Goal: Task Accomplishment & Management: Complete application form

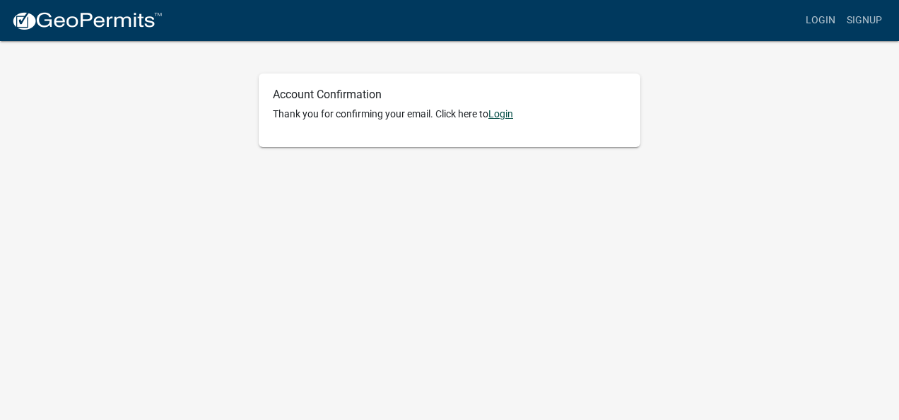
click at [502, 114] on link "Login" at bounding box center [500, 113] width 25 height 11
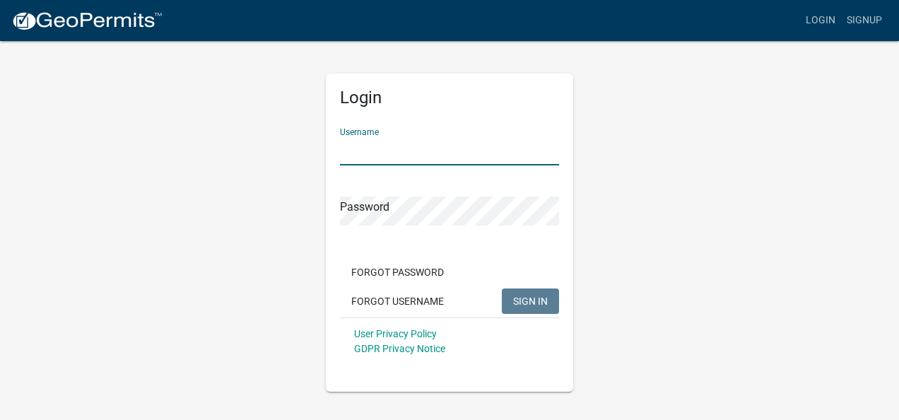
click at [367, 148] on input "Username" at bounding box center [449, 150] width 219 height 29
type input "chipbarker8"
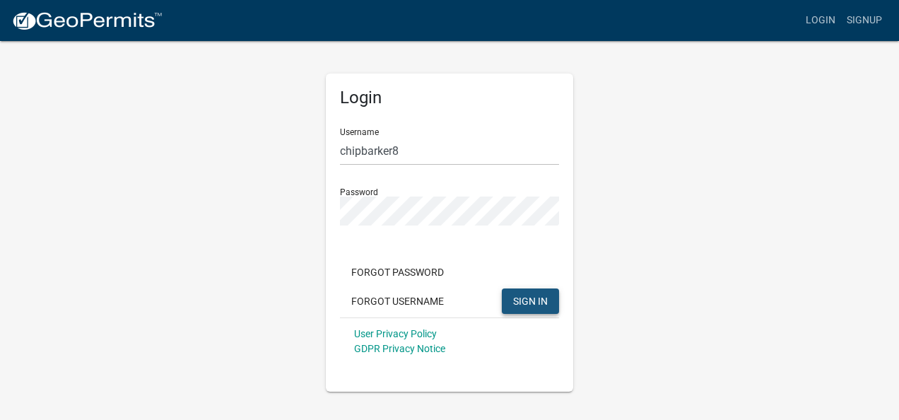
click at [538, 304] on span "SIGN IN" at bounding box center [530, 300] width 35 height 11
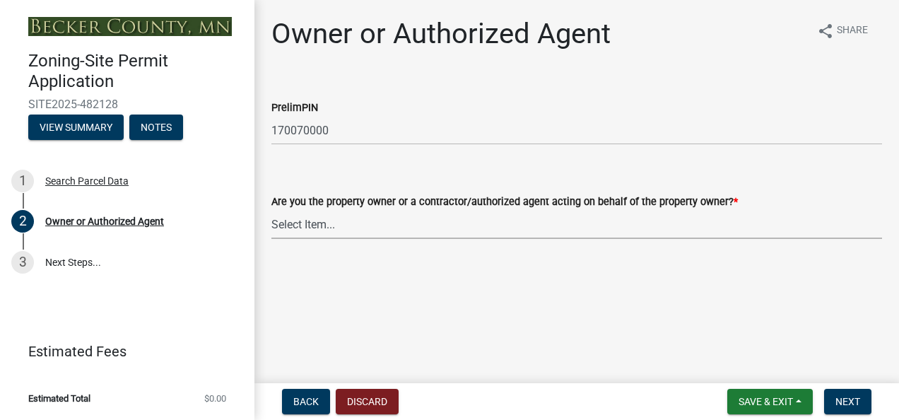
click at [301, 224] on select "Select Item... Property Owner Authorized Agent" at bounding box center [576, 224] width 610 height 29
click at [271, 210] on select "Select Item... Property Owner Authorized Agent" at bounding box center [576, 224] width 610 height 29
select select "3c674549-ed69-405f-b795-9fa3f7d47d9d"
click at [849, 396] on span "Next" at bounding box center [847, 401] width 25 height 11
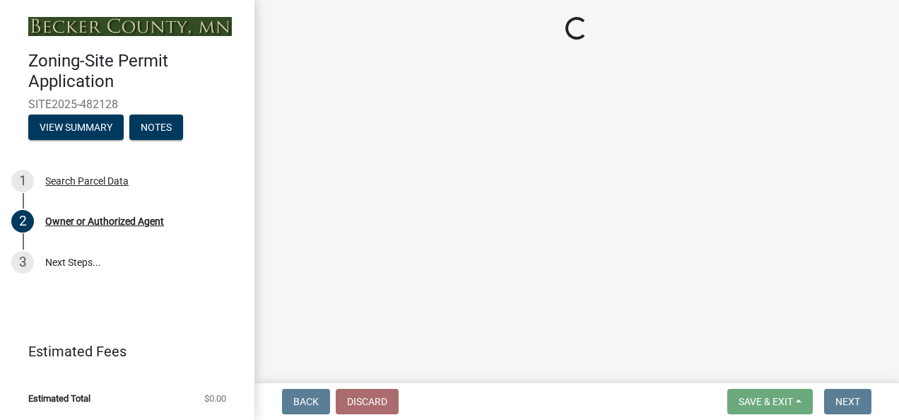
select select "2da4ad59-79e4-4897-a878-b9bb9cb10a27"
select select "9bce286e-d536-49ff-bab3-4b7d67f0814c"
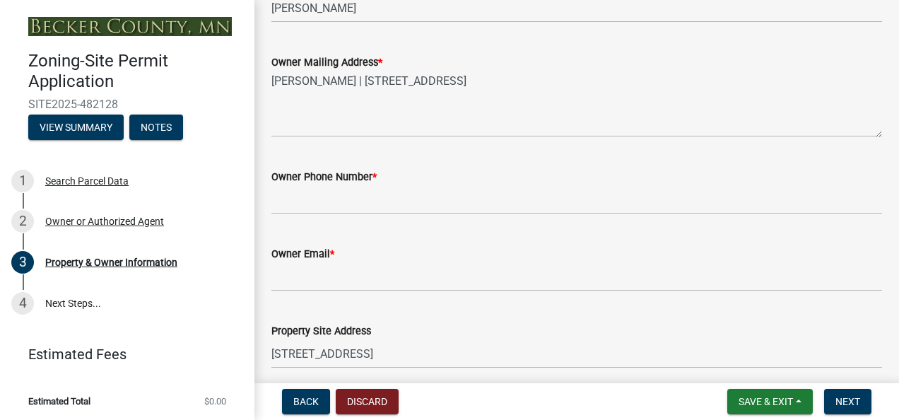
scroll to position [386, 0]
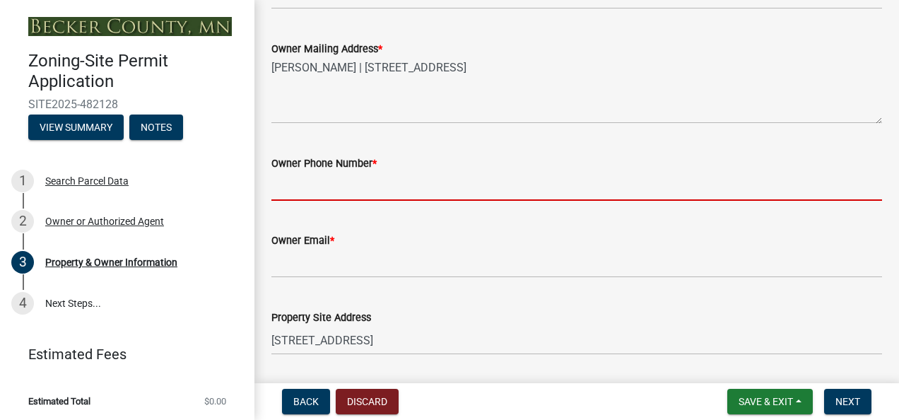
click at [328, 177] on input "Owner Phone Number *" at bounding box center [576, 186] width 610 height 29
click at [341, 190] on input "Owner Phone Number *" at bounding box center [576, 186] width 610 height 29
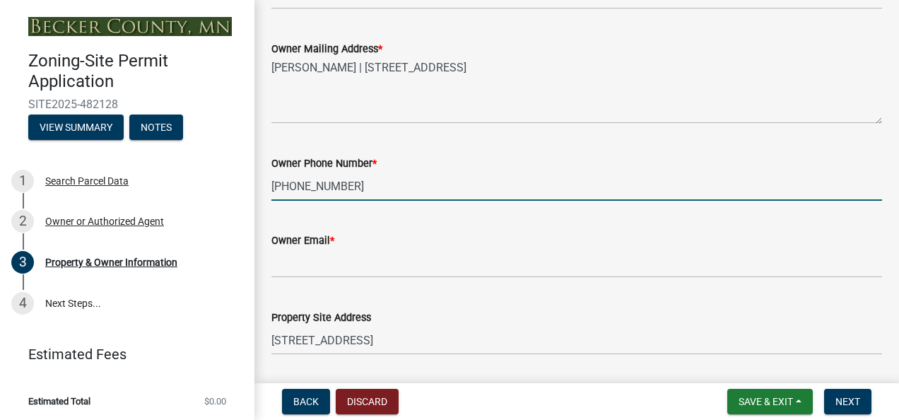
type input "218-830-0950"
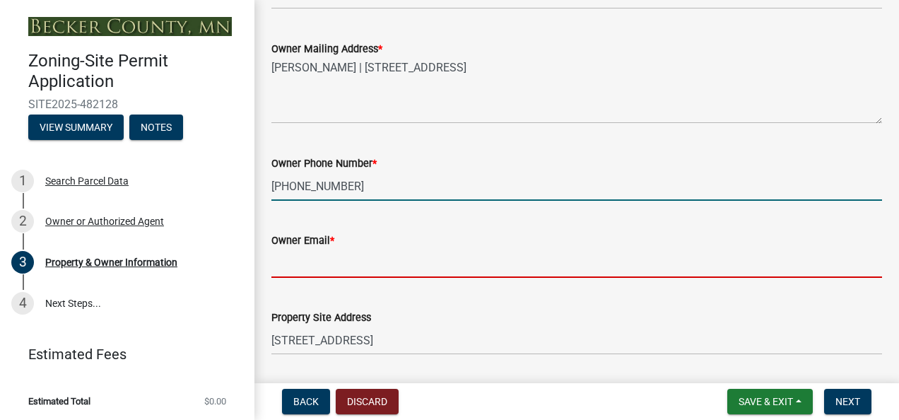
click at [312, 264] on input "Owner Email *" at bounding box center [576, 263] width 610 height 29
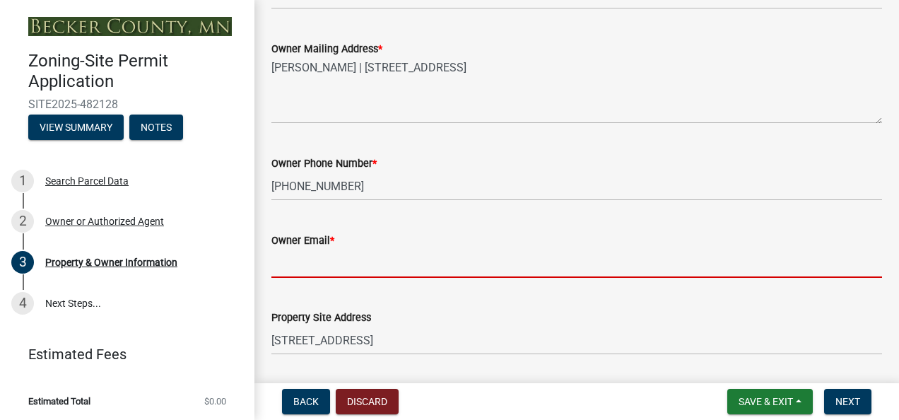
type input "chip.barker@meiusa.com"
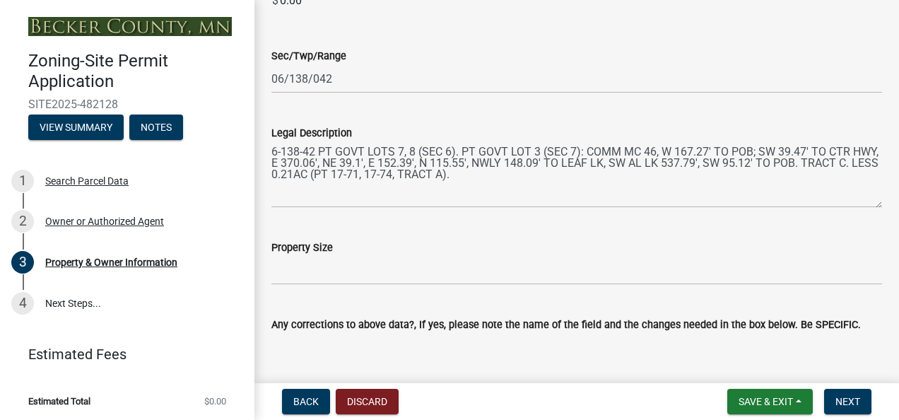
scroll to position [1022, 0]
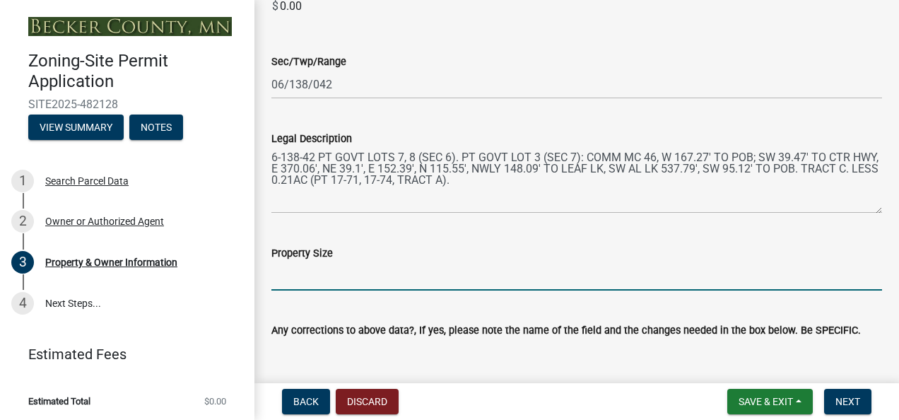
click at [362, 276] on input "Property Size" at bounding box center [576, 275] width 610 height 29
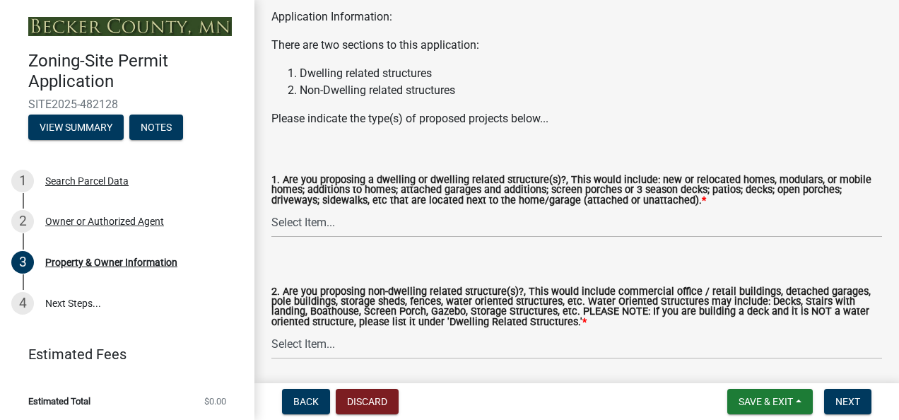
scroll to position [1518, 0]
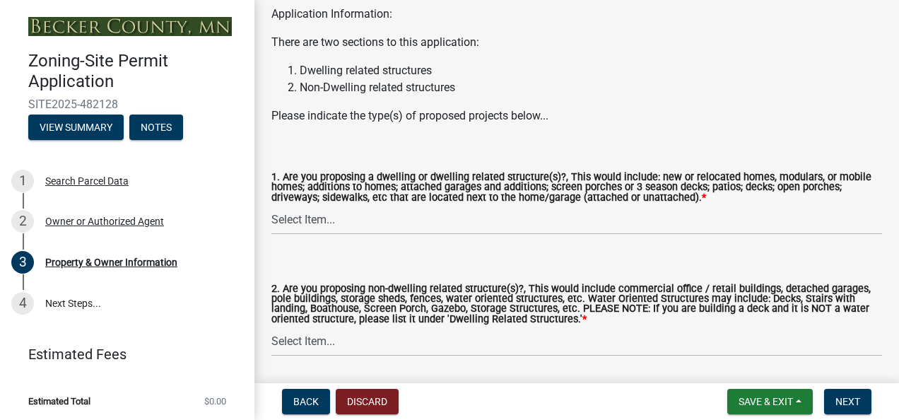
type input "1.45"
click at [317, 235] on select "Select Item... Yes No" at bounding box center [576, 220] width 610 height 29
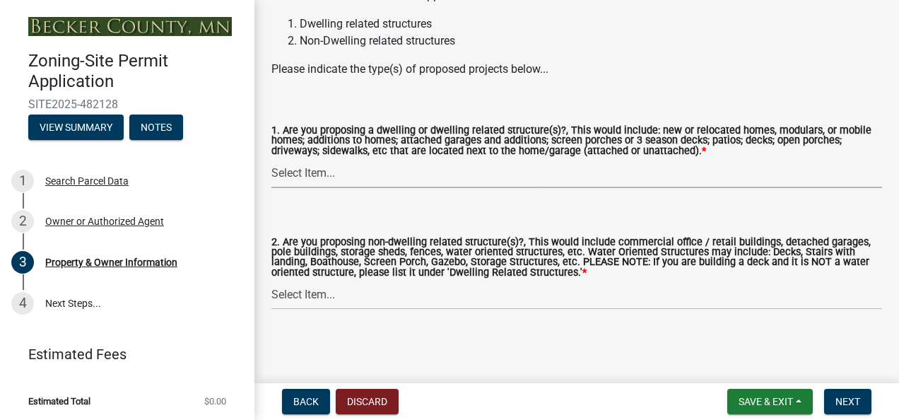
scroll to position [1570, 0]
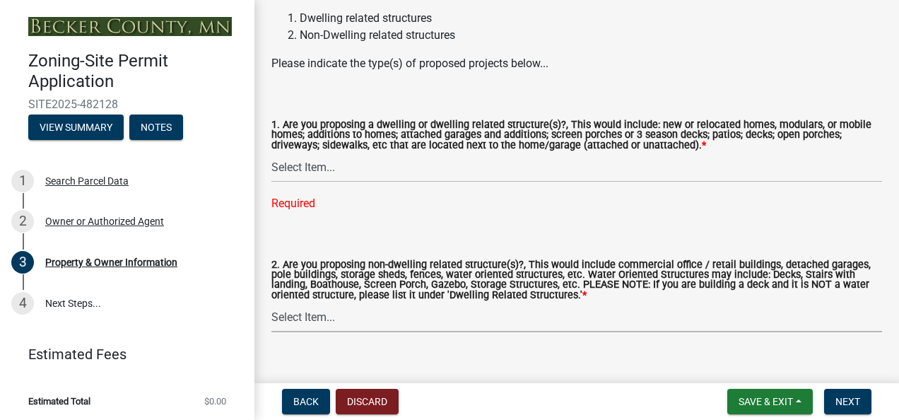
click at [321, 304] on div "2. Are you proposing non-dwelling related structure(s)?, This would include com…" at bounding box center [576, 296] width 610 height 72
click at [292, 180] on select "Select Item... Yes No" at bounding box center [576, 167] width 610 height 29
click at [271, 170] on select "Select Item... Yes No" at bounding box center [576, 167] width 610 height 29
select select "fcf6d223-6c57-4dc5-b63a-a94704169022"
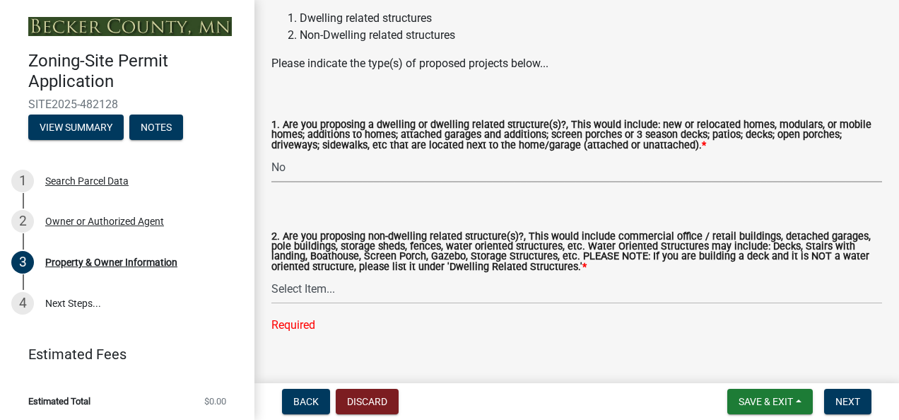
scroll to position [1610, 0]
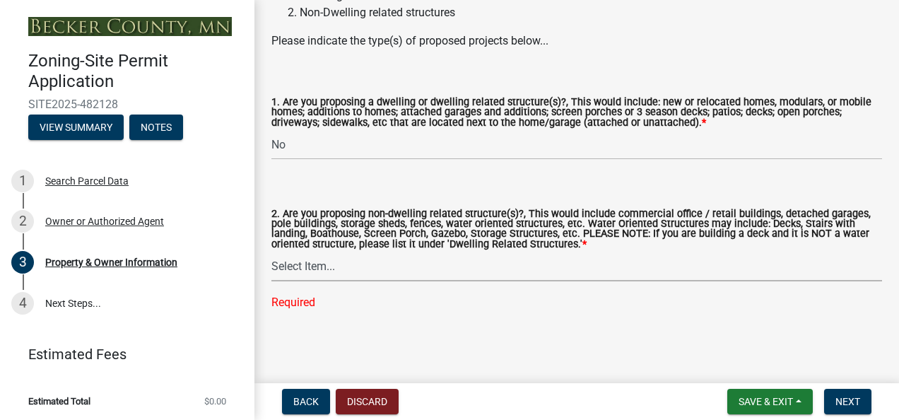
click at [315, 263] on select "Select Item... Yes No" at bounding box center [576, 266] width 610 height 29
click at [271, 280] on select "Select Item... Yes No" at bounding box center [576, 266] width 610 height 29
select select "5a5634ed-f11e-4c7b-90e1-096e6cfd17b9"
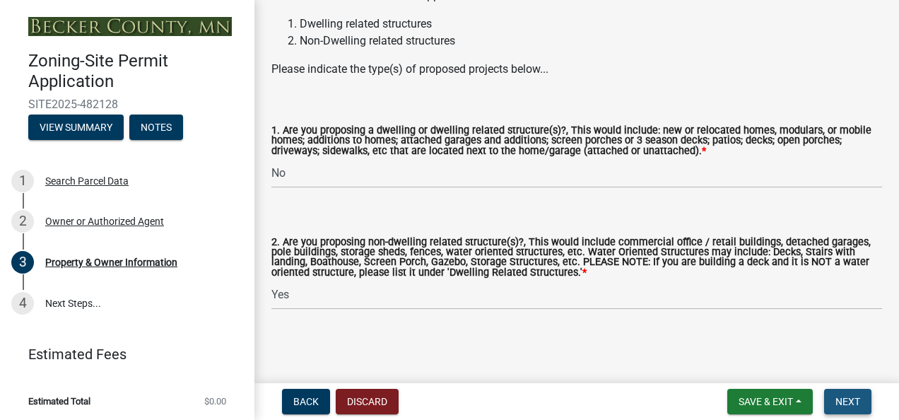
click at [857, 401] on span "Next" at bounding box center [847, 401] width 25 height 11
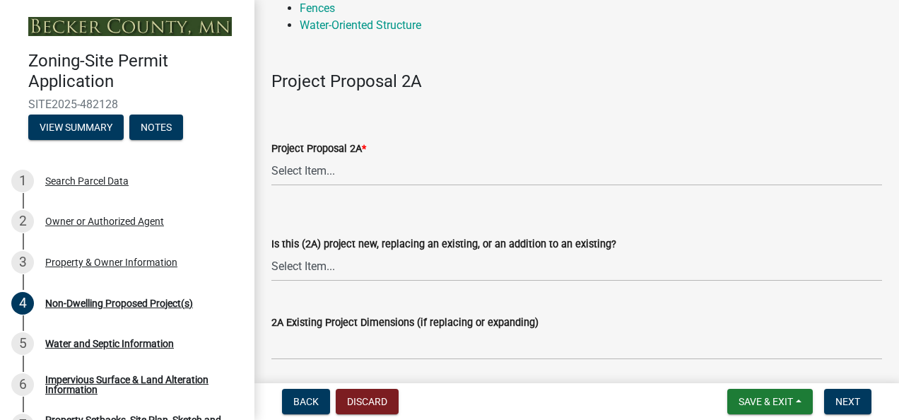
scroll to position [191, 0]
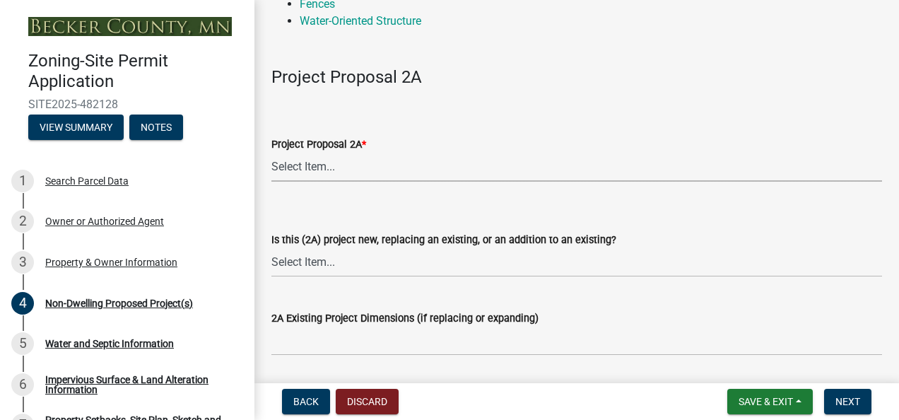
click at [295, 166] on select "Select Item... N/A Commercial Office/Retail Building Detached Garage Pole Build…" at bounding box center [576, 167] width 610 height 29
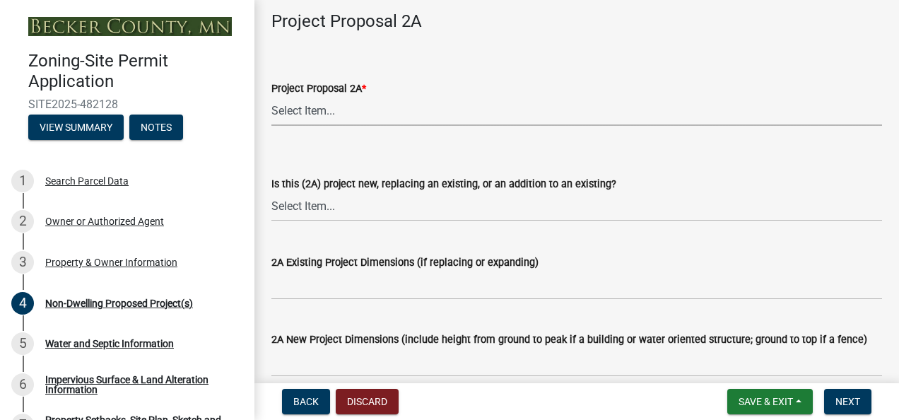
scroll to position [292, 0]
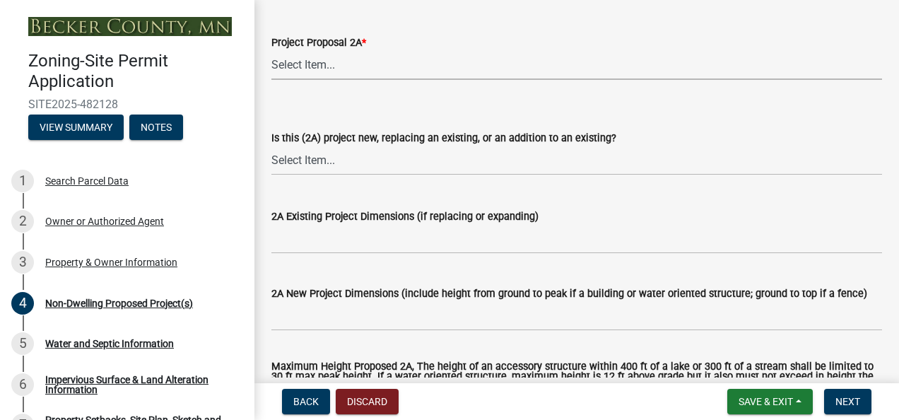
click at [297, 66] on select "Select Item... N/A Commercial Office/Retail Building Detached Garage Pole Build…" at bounding box center [576, 65] width 610 height 29
click at [271, 51] on select "Select Item... N/A Commercial Office/Retail Building Detached Garage Pole Build…" at bounding box center [576, 65] width 610 height 29
select select "273652f8-2357-47c0-90cc-77e373caeeb7"
click at [304, 162] on select "Select Item... New to Property (new or used structure) Relocating/moving existi…" at bounding box center [576, 160] width 610 height 29
click at [271, 146] on select "Select Item... New to Property (new or used structure) Relocating/moving existi…" at bounding box center [576, 160] width 610 height 29
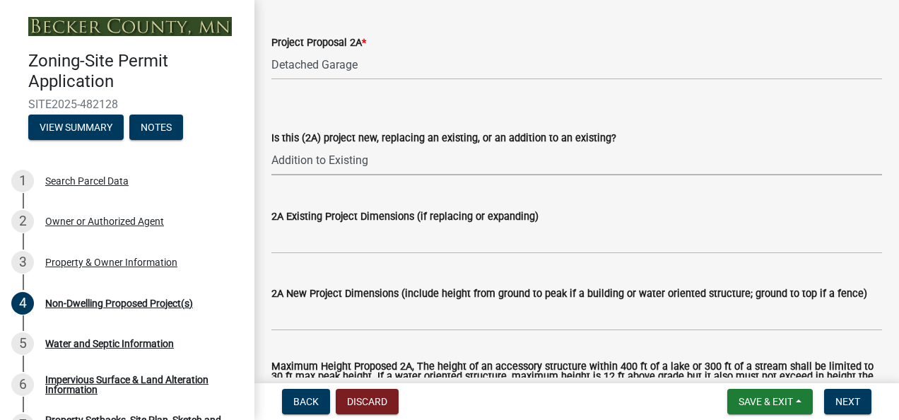
select select "daac2c89-d8a7-4f2a-84c0-01e0d14a9480"
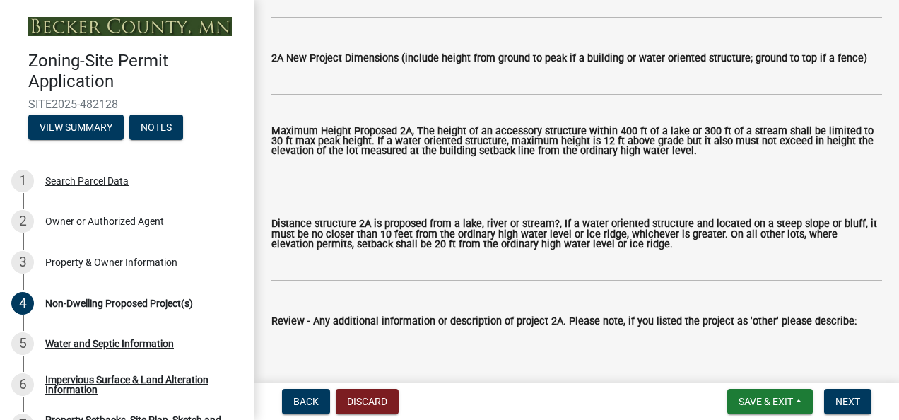
scroll to position [533, 0]
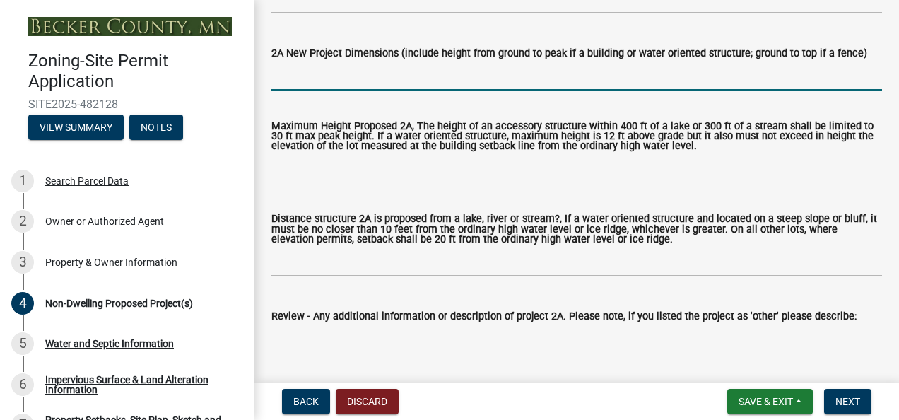
click at [361, 81] on input "2A New Project Dimensions (include height from ground to peak if a building or …" at bounding box center [576, 75] width 610 height 29
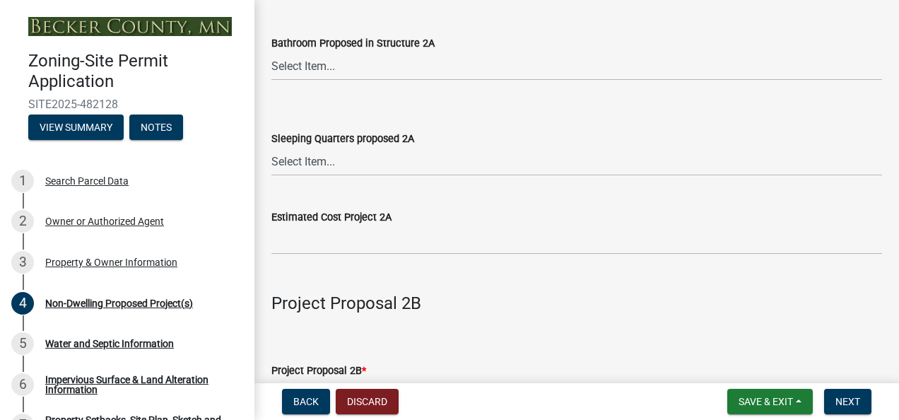
scroll to position [909, 0]
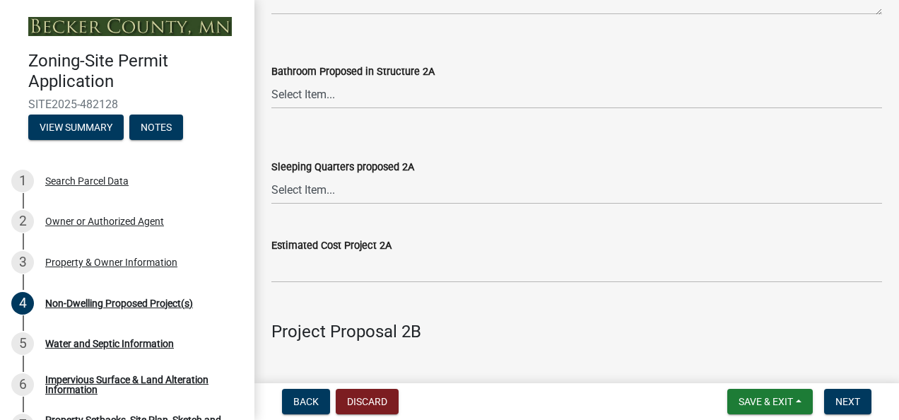
type input "28 x 28 x 22 high"
click at [302, 194] on select "Select Item... N/A Yes No" at bounding box center [576, 189] width 610 height 29
click at [271, 176] on select "Select Item... N/A Yes No" at bounding box center [576, 189] width 610 height 29
select select "2f5256da-032f-4d83-a987-757f6ff4d08a"
click at [304, 99] on select "Select Item... N/A Yes No" at bounding box center [576, 94] width 610 height 29
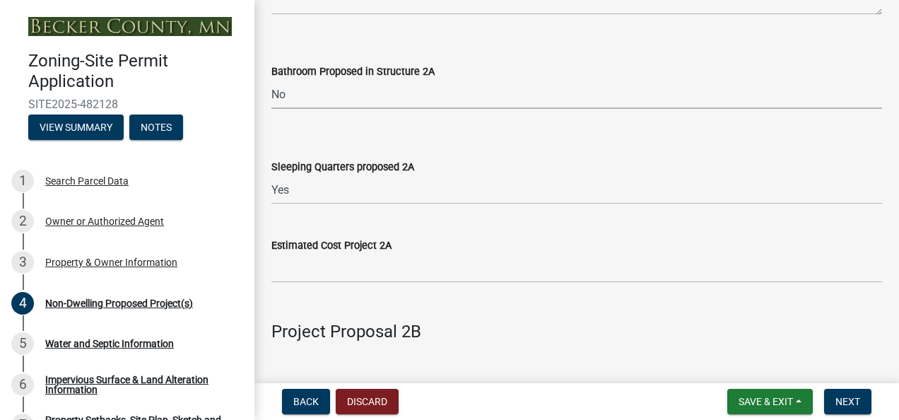
click at [271, 81] on select "Select Item... N/A Yes No" at bounding box center [576, 94] width 610 height 29
click at [280, 95] on select "Select Item... N/A Yes No" at bounding box center [576, 94] width 610 height 29
click at [271, 81] on select "Select Item... N/A Yes No" at bounding box center [576, 94] width 610 height 29
select select "c901b724-8e9a-499b-811d-f72064c7192a"
click at [284, 191] on select "Select Item... N/A Yes No" at bounding box center [576, 189] width 610 height 29
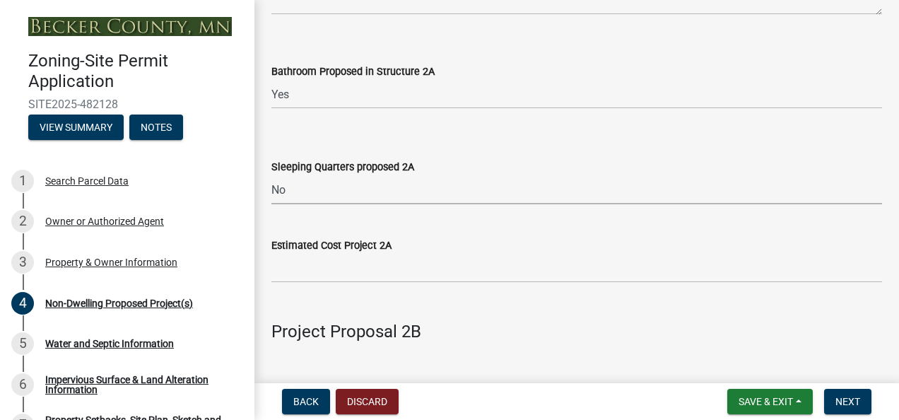
click at [271, 176] on select "Select Item... N/A Yes No" at bounding box center [576, 189] width 610 height 29
select select "d5258256-81e9-4688-bc84-b01445ee29b6"
click at [271, 95] on div "Bathroom Proposed in Structure 2A Select Item... N/A Yes No" at bounding box center [577, 67] width 632 height 83
click at [283, 95] on select "Select Item... N/A Yes No" at bounding box center [576, 94] width 610 height 29
click at [271, 81] on select "Select Item... N/A Yes No" at bounding box center [576, 94] width 610 height 29
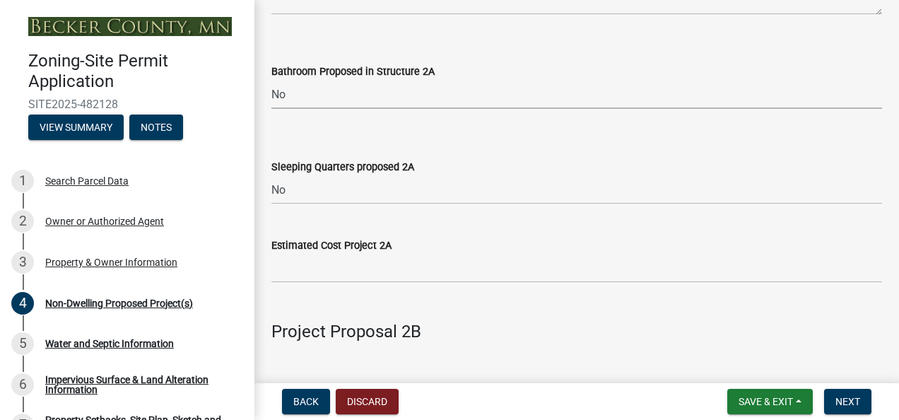
select select "cf118f3b-6469-426f-b247-8aeebfb0198d"
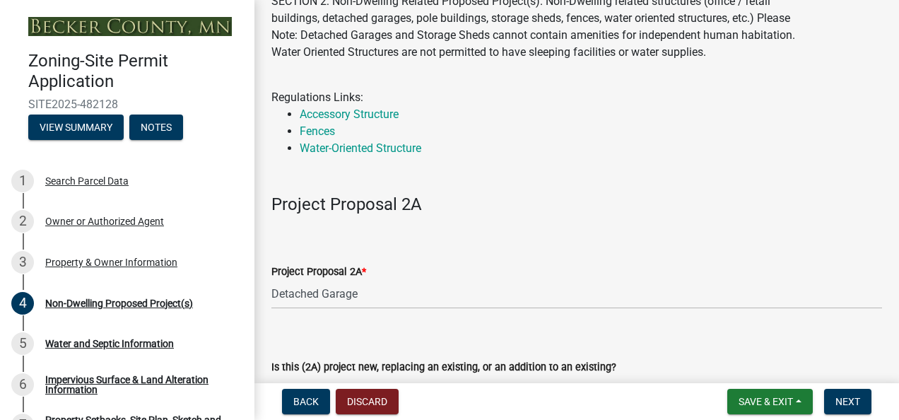
scroll to position [0, 0]
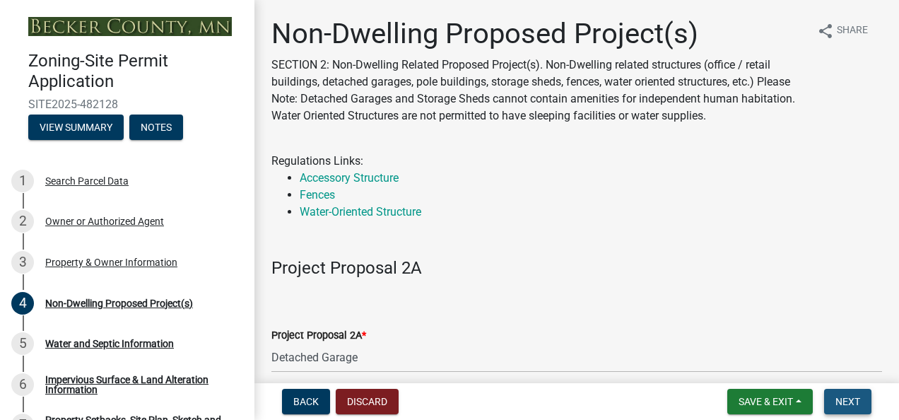
click at [856, 408] on button "Next" at bounding box center [847, 401] width 47 height 25
click at [849, 401] on span "Next" at bounding box center [847, 401] width 25 height 11
click at [151, 303] on div "Non-Dwelling Proposed Project(s)" at bounding box center [119, 303] width 148 height 10
click at [136, 345] on div "Water and Septic Information" at bounding box center [109, 343] width 129 height 10
click at [852, 397] on span "Next" at bounding box center [847, 401] width 25 height 11
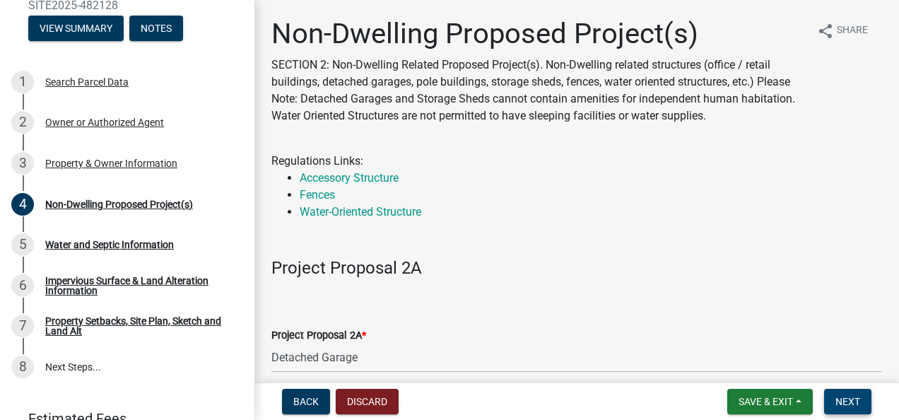
scroll to position [113, 0]
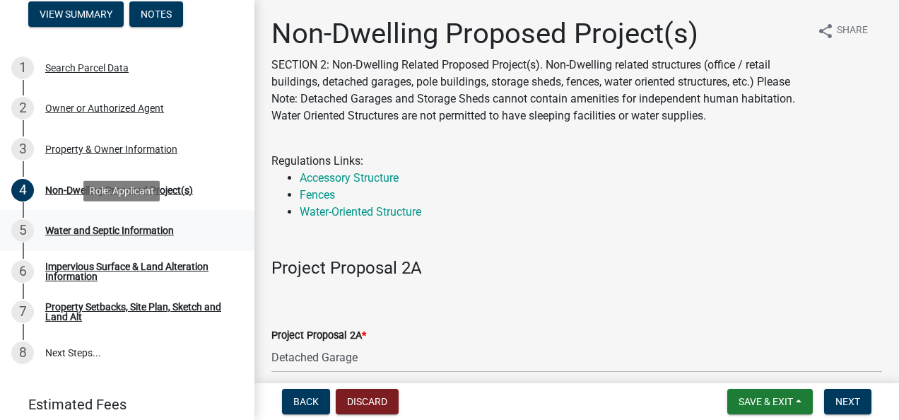
click at [137, 232] on div "Water and Septic Information" at bounding box center [109, 230] width 129 height 10
click at [309, 401] on span "Back" at bounding box center [305, 401] width 25 height 11
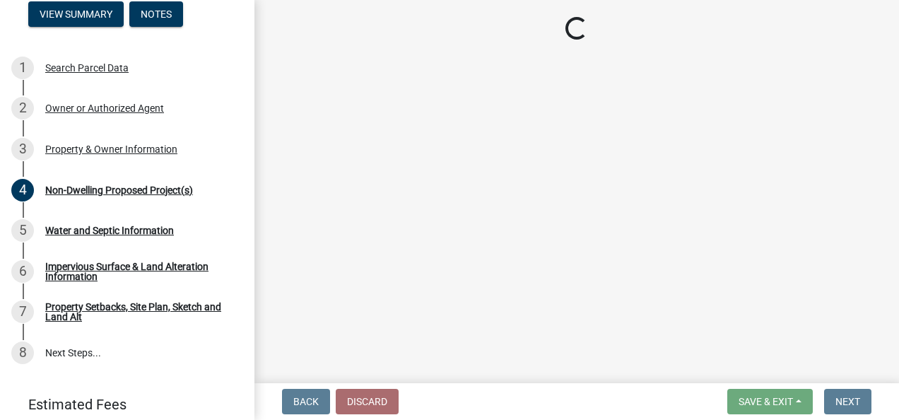
select select "2da4ad59-79e4-4897-a878-b9bb9cb10a27"
select select "9bce286e-d536-49ff-bab3-4b7d67f0814c"
select select "fcf6d223-6c57-4dc5-b63a-a94704169022"
select select "5a5634ed-f11e-4c7b-90e1-096e6cfd17b9"
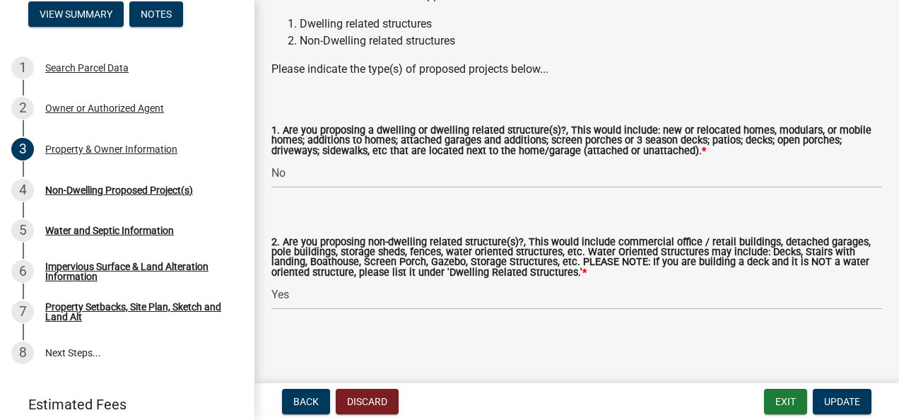
scroll to position [1582, 0]
click at [831, 401] on span "Update" at bounding box center [842, 401] width 36 height 11
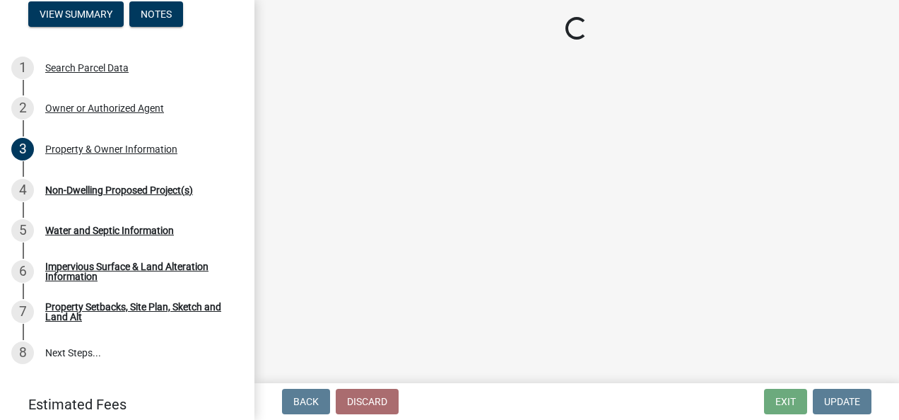
select select "273652f8-2357-47c0-90cc-77e373caeeb7"
select select "daac2c89-d8a7-4f2a-84c0-01e0d14a9480"
select select "cf118f3b-6469-426f-b247-8aeebfb0198d"
select select "d5258256-81e9-4688-bc84-b01445ee29b6"
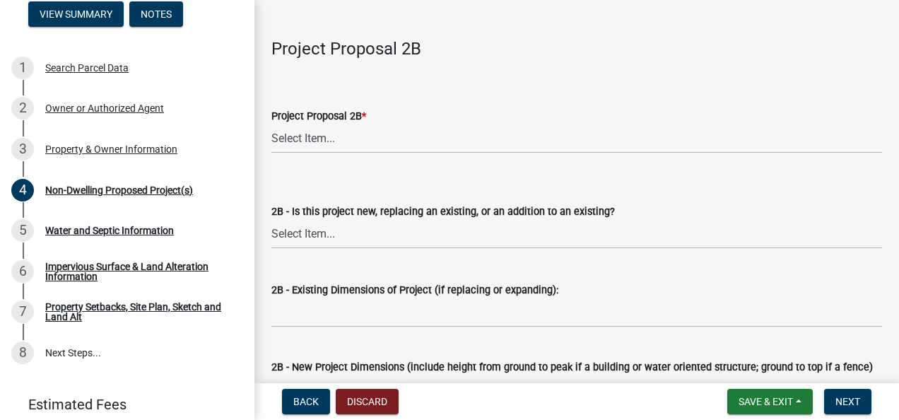
scroll to position [1177, 0]
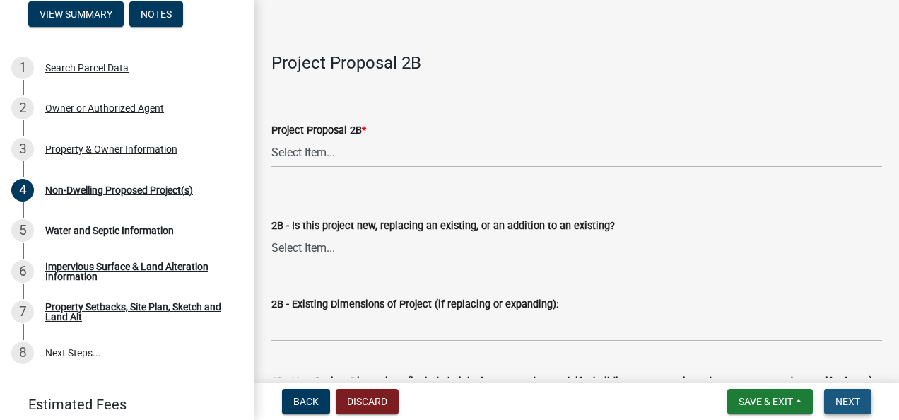
click at [845, 406] on span "Next" at bounding box center [847, 401] width 25 height 11
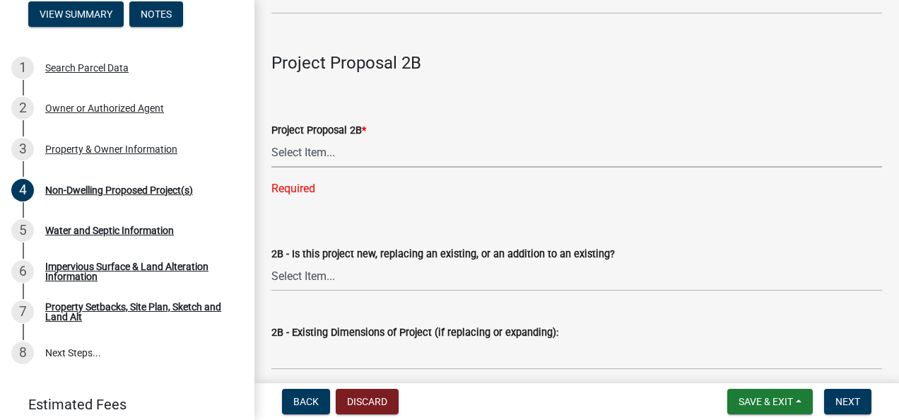
click at [283, 154] on select "Select Item... N/A Commercial Office/Retail Building Detached Garage Pole Build…" at bounding box center [576, 152] width 610 height 29
click at [271, 138] on select "Select Item... N/A Commercial Office/Retail Building Detached Garage Pole Build…" at bounding box center [576, 152] width 610 height 29
select select "258cbdbc-8629-455d-9fed-6a57bf82144e"
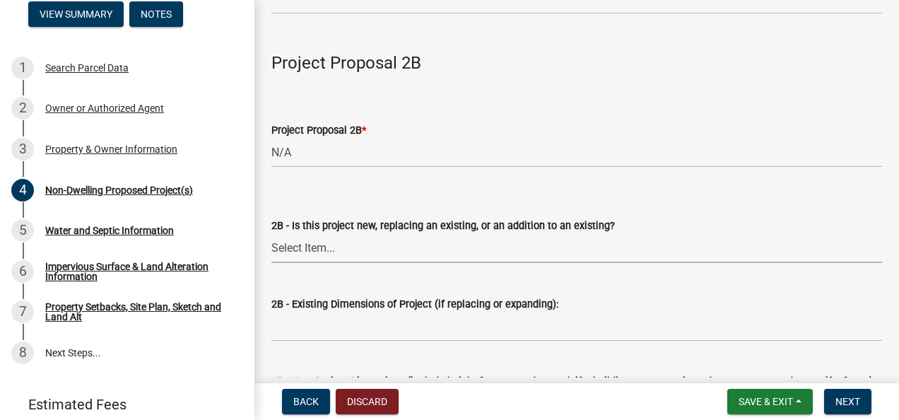
click at [295, 250] on select "Select Item... New to Property (new or used structure) Relocating/moving existi…" at bounding box center [576, 248] width 610 height 29
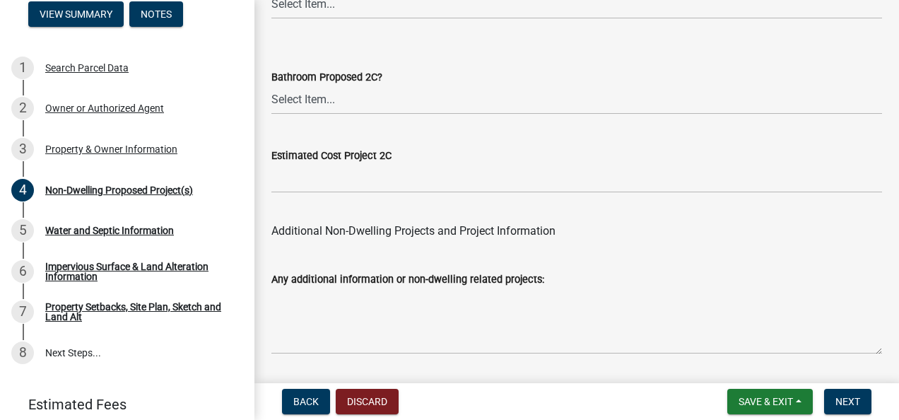
scroll to position [3095, 0]
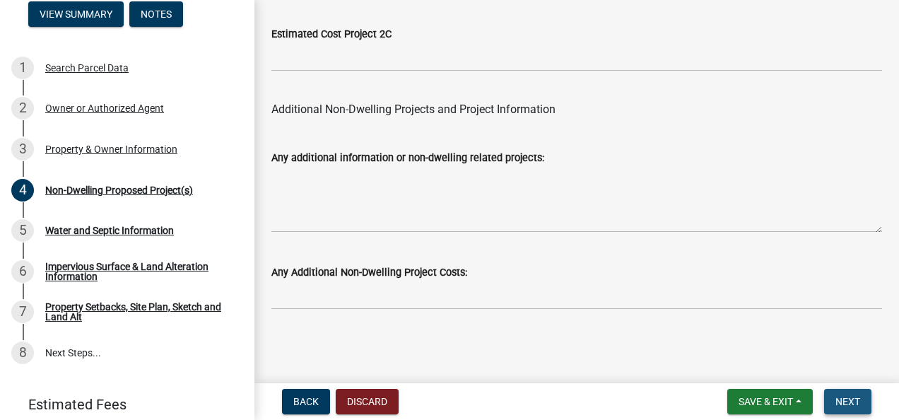
click at [846, 398] on span "Next" at bounding box center [847, 401] width 25 height 11
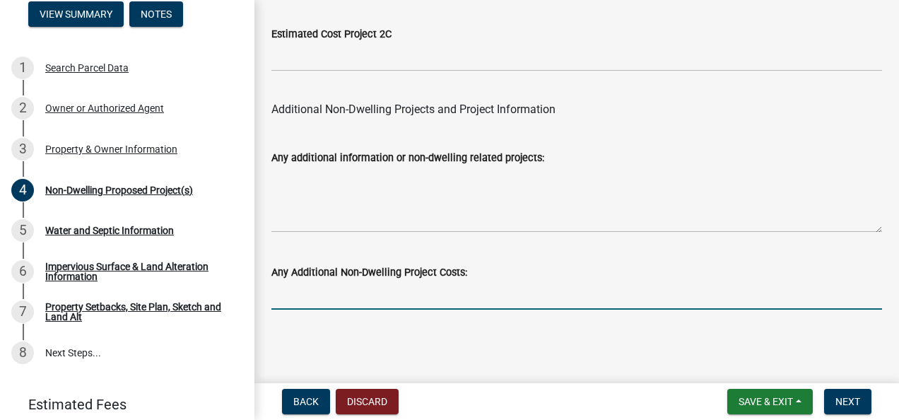
click at [633, 294] on input "text" at bounding box center [576, 294] width 610 height 29
click at [827, 272] on div "Any Additional Non-Dwelling Project Costs:" at bounding box center [576, 272] width 610 height 17
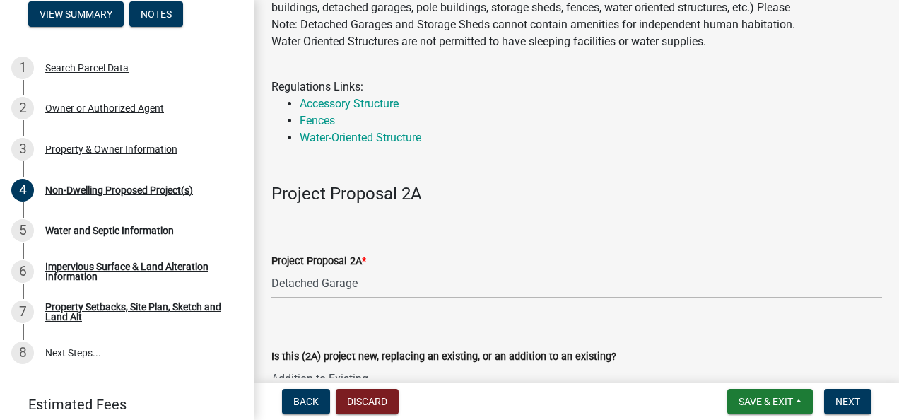
scroll to position [0, 0]
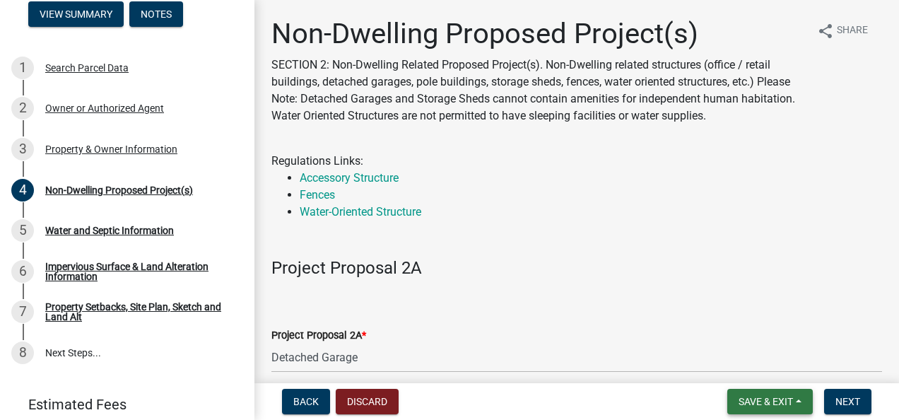
click at [763, 403] on span "Save & Exit" at bounding box center [765, 401] width 54 height 11
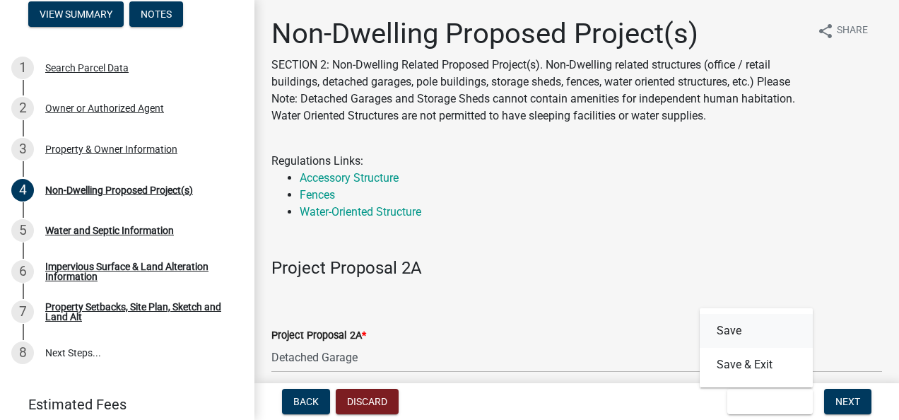
click at [731, 332] on button "Save" at bounding box center [755, 331] width 113 height 34
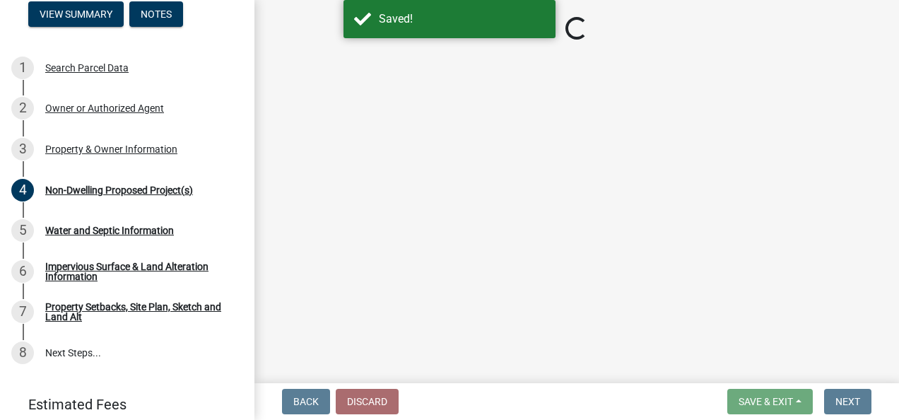
select select "273652f8-2357-47c0-90cc-77e373caeeb7"
select select "daac2c89-d8a7-4f2a-84c0-01e0d14a9480"
select select "cf118f3b-6469-426f-b247-8aeebfb0198d"
select select "d5258256-81e9-4688-bc84-b01445ee29b6"
select select "258cbdbc-8629-455d-9fed-6a57bf82144e"
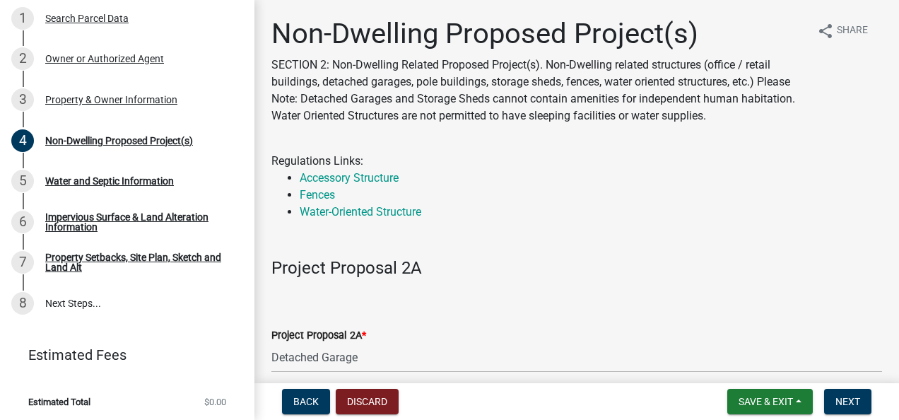
scroll to position [165, 0]
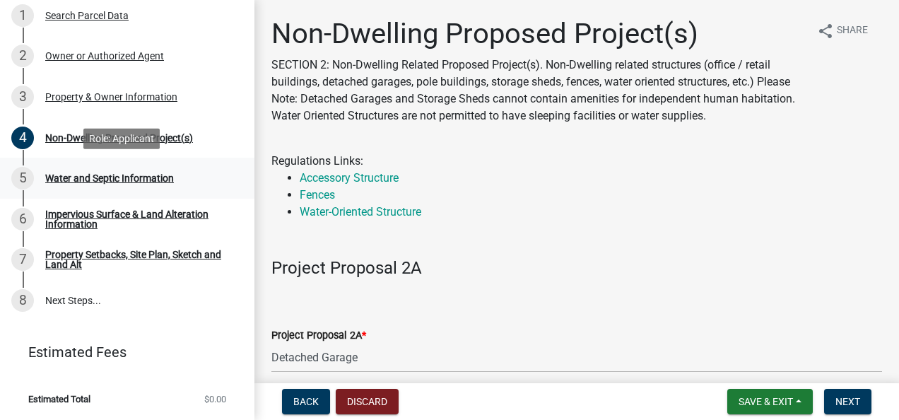
click at [107, 179] on div "Water and Septic Information" at bounding box center [109, 178] width 129 height 10
click at [124, 254] on div "Property Setbacks, Site Plan, Sketch and Land Alt" at bounding box center [138, 259] width 187 height 20
